Goal: Find specific page/section: Find specific page/section

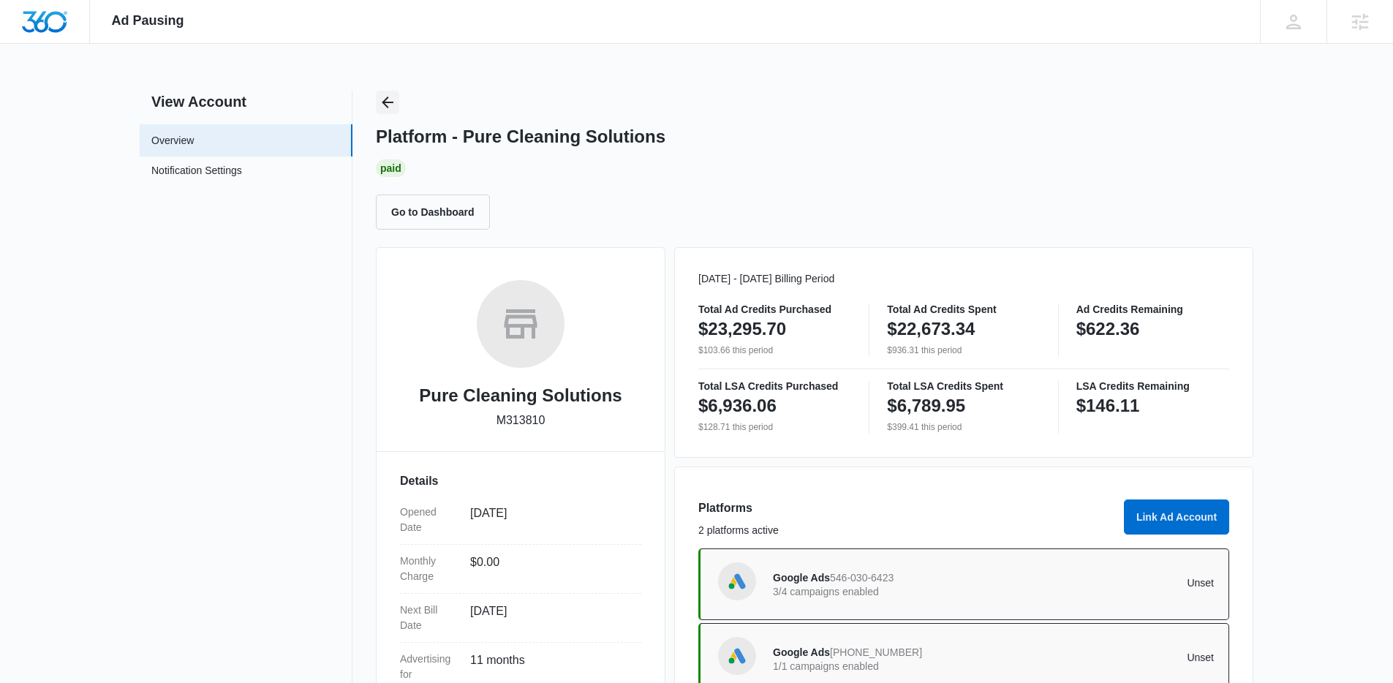
click at [376, 98] on button "Back" at bounding box center [387, 102] width 23 height 23
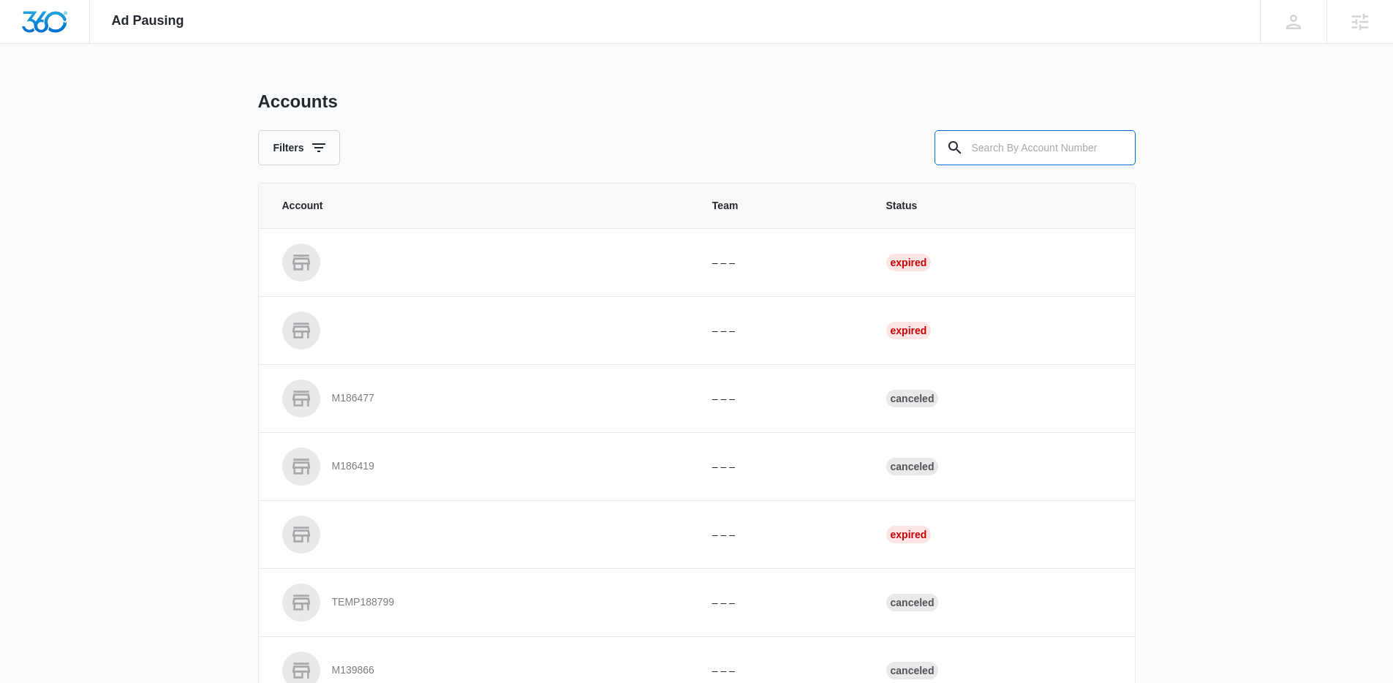
drag, startPoint x: 984, startPoint y: 148, endPoint x: 911, endPoint y: 146, distance: 72.4
click at [968, 147] on input "text" at bounding box center [1035, 147] width 201 height 35
paste input "M33172"
type input "M33172"
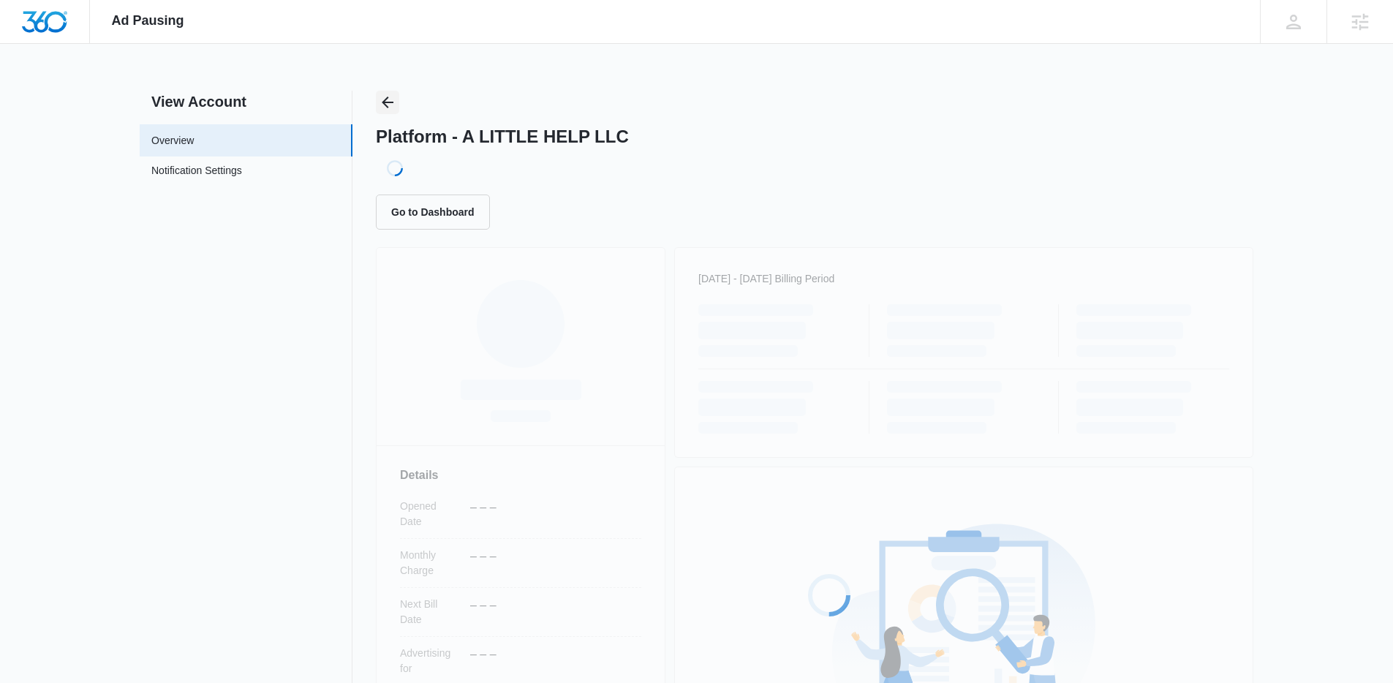
click at [394, 101] on icon "Back" at bounding box center [388, 103] width 18 height 18
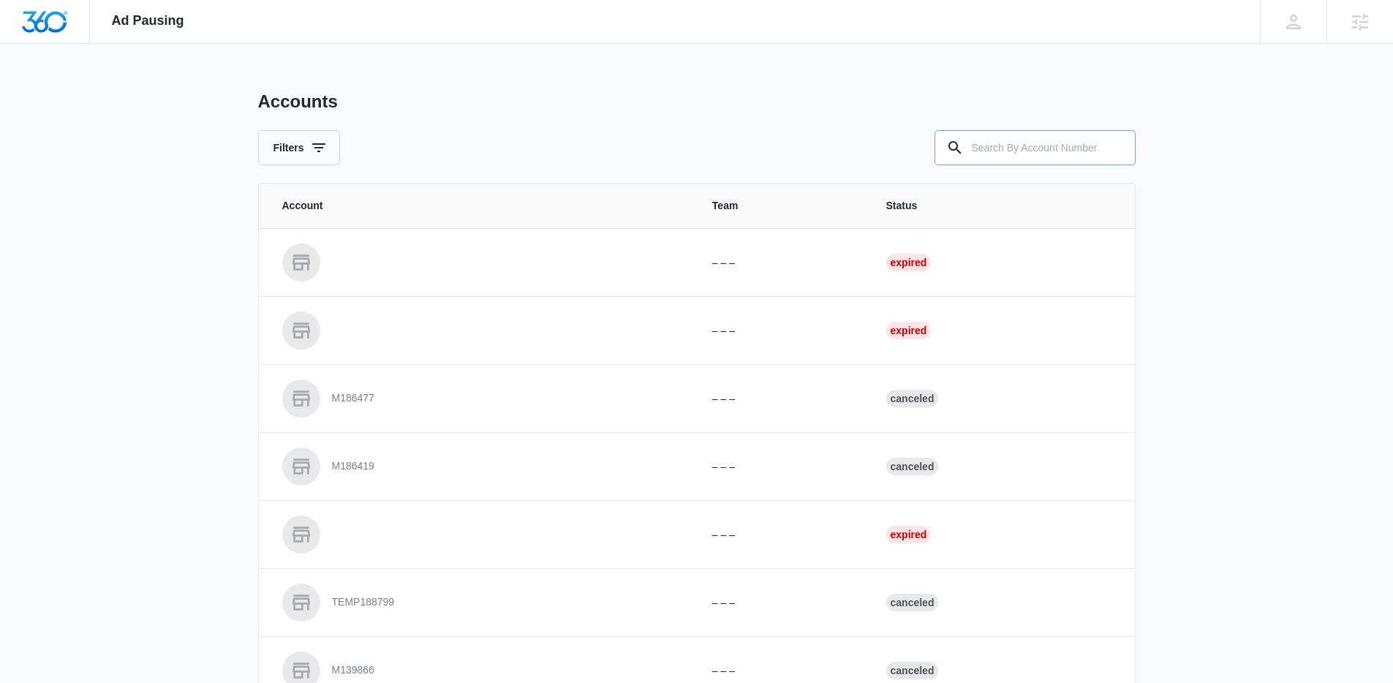
click at [1038, 147] on input "text" at bounding box center [1035, 147] width 201 height 35
paste input "M33172"
type input "M33172"
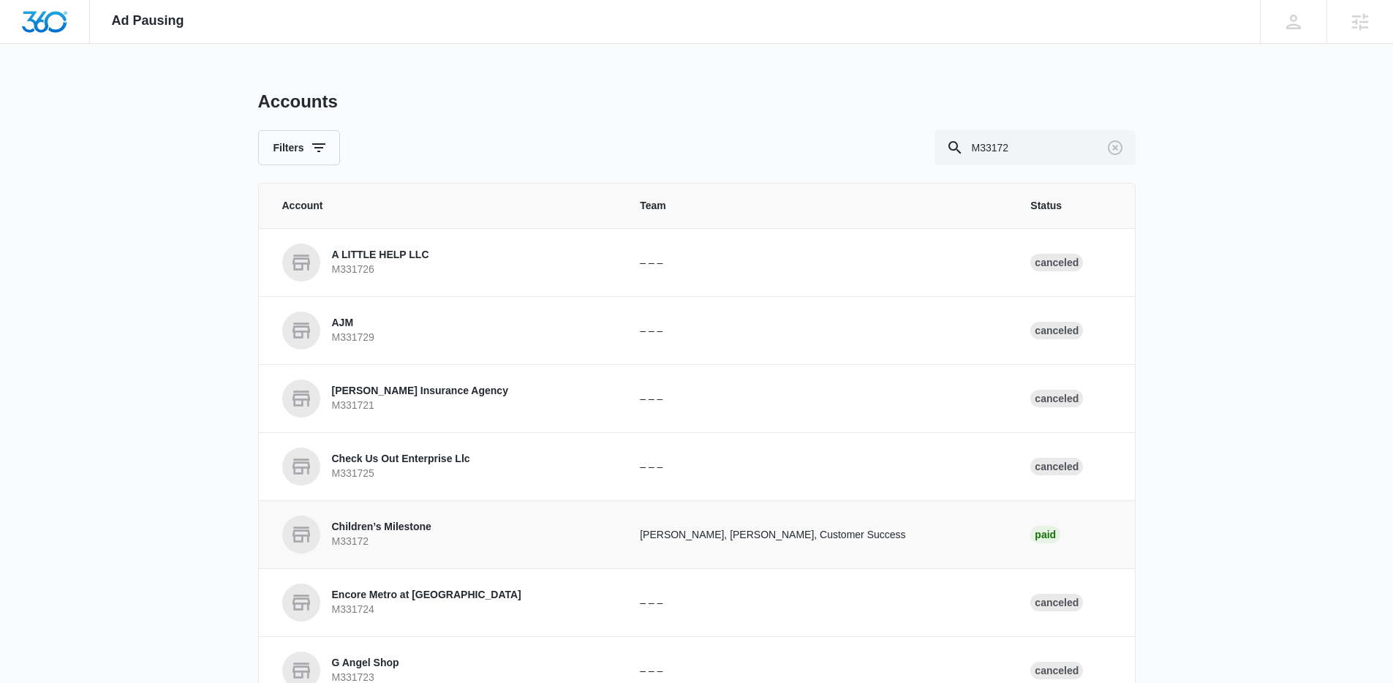
click at [454, 540] on link "Children’s Milestone M33172" at bounding box center [443, 535] width 323 height 38
